Goal: Task Accomplishment & Management: Use online tool/utility

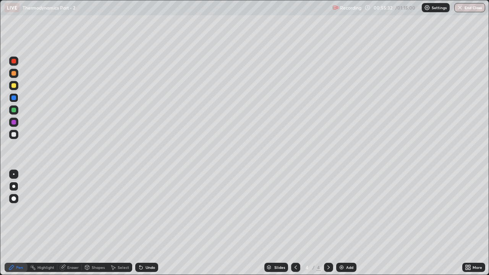
scroll to position [275, 489]
click at [15, 85] on div at bounding box center [13, 85] width 5 height 5
click at [12, 76] on div at bounding box center [13, 73] width 9 height 9
click at [15, 138] on div at bounding box center [13, 134] width 9 height 9
click at [143, 272] on div "Undo" at bounding box center [146, 267] width 23 height 9
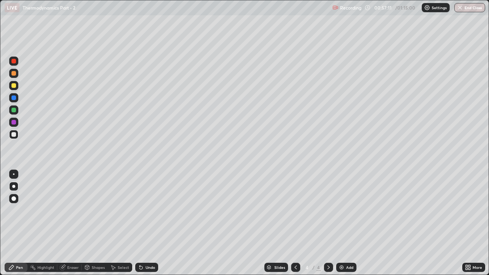
click at [141, 270] on icon at bounding box center [141, 268] width 6 height 6
click at [141, 270] on icon at bounding box center [141, 268] width 3 height 3
click at [141, 269] on icon at bounding box center [141, 268] width 6 height 6
click at [140, 268] on icon at bounding box center [141, 268] width 3 height 3
click at [154, 270] on div "Undo" at bounding box center [146, 267] width 23 height 9
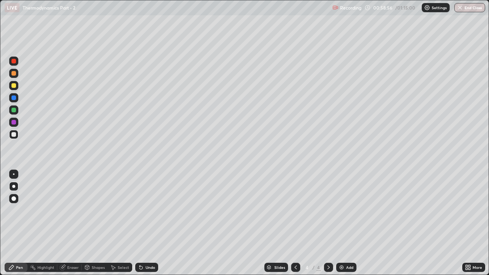
click at [156, 264] on div "Undo" at bounding box center [146, 267] width 23 height 9
click at [73, 267] on div "Eraser" at bounding box center [72, 268] width 11 height 4
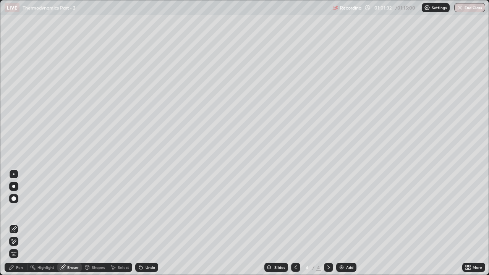
click at [18, 270] on div "Pen" at bounding box center [16, 267] width 23 height 9
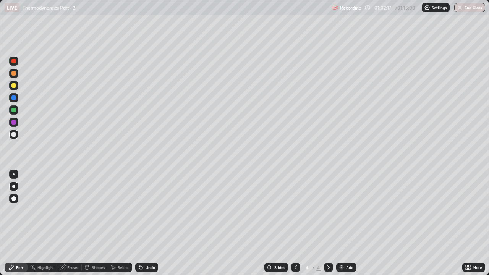
click at [343, 267] on img at bounding box center [342, 268] width 6 height 6
click at [16, 76] on div at bounding box center [13, 73] width 9 height 9
click at [154, 268] on div "Undo" at bounding box center [151, 268] width 10 height 4
click at [71, 268] on div "Eraser" at bounding box center [72, 268] width 11 height 4
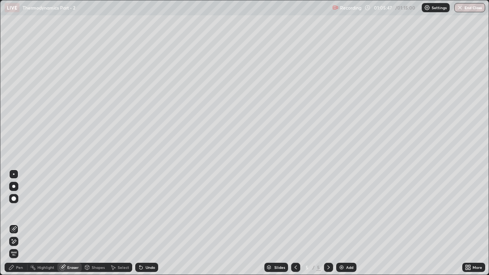
click at [20, 268] on div "Pen" at bounding box center [19, 268] width 7 height 4
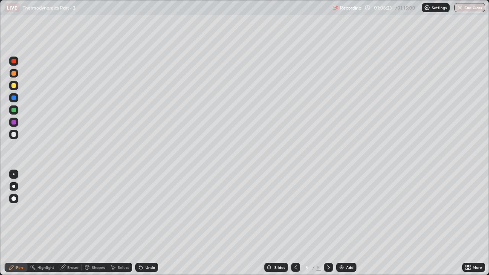
click at [475, 11] on button "End Class" at bounding box center [470, 7] width 31 height 9
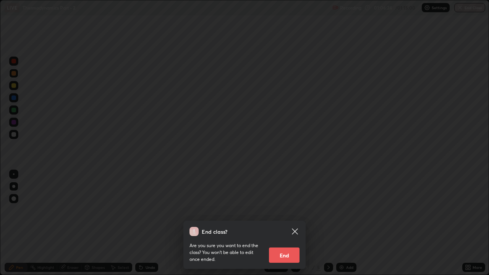
click at [285, 261] on button "End" at bounding box center [284, 255] width 31 height 15
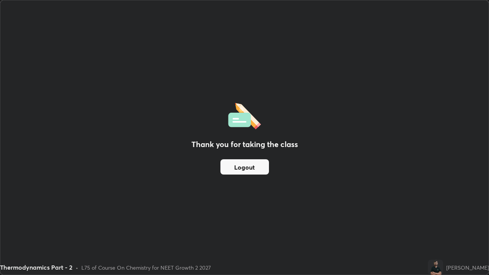
click at [246, 166] on button "Logout" at bounding box center [245, 166] width 49 height 15
